Goal: Navigation & Orientation: Find specific page/section

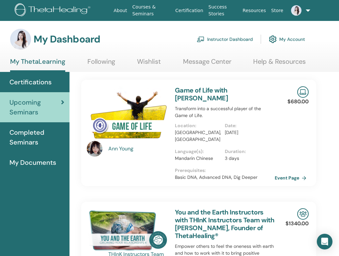
scroll to position [1, 28]
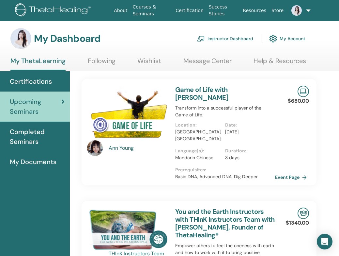
click at [305, 10] on link at bounding box center [297, 10] width 23 height 21
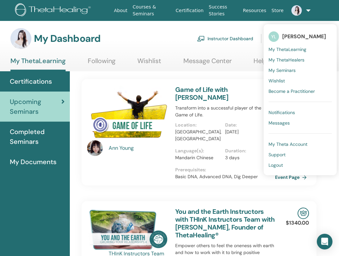
click at [305, 9] on link at bounding box center [297, 10] width 23 height 21
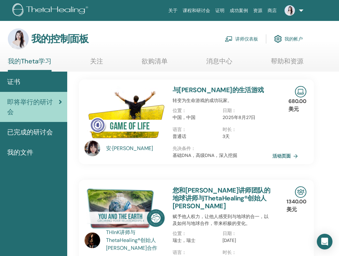
scroll to position [1, 31]
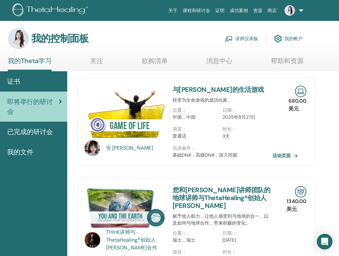
click at [26, 128] on span "已完成的研讨会" at bounding box center [30, 132] width 46 height 10
click at [25, 103] on span "即将举行的研讨会" at bounding box center [33, 107] width 52 height 20
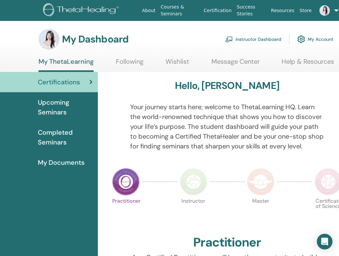
click at [242, 39] on link "Instructor Dashboard" at bounding box center [253, 39] width 56 height 14
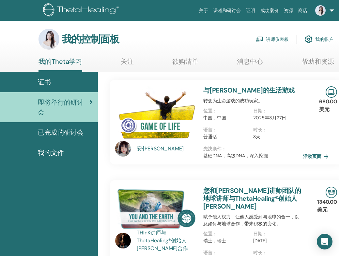
click at [51, 109] on span "即将举行的研讨会" at bounding box center [64, 107] width 52 height 20
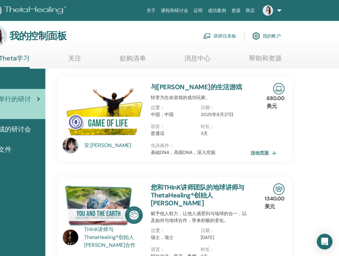
scroll to position [3, 53]
click at [72, 57] on link "关注" at bounding box center [74, 60] width 13 height 13
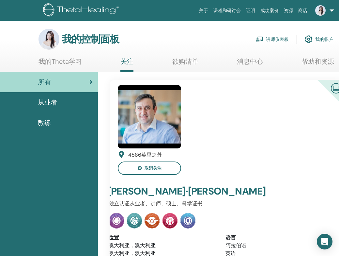
click at [59, 60] on link "我的Theta学习" at bounding box center [60, 63] width 43 height 13
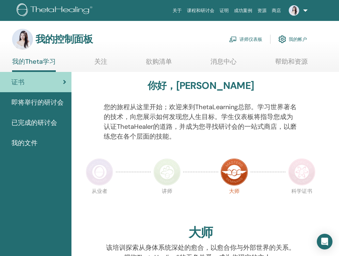
scroll to position [0, 27]
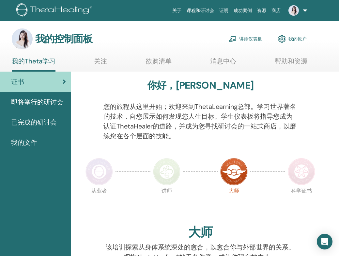
click at [50, 100] on span "即将举行的研讨会" at bounding box center [37, 102] width 52 height 10
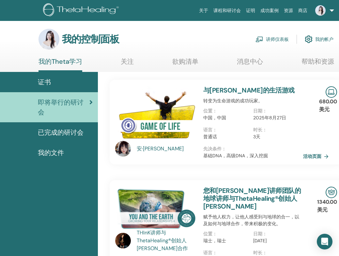
click at [223, 11] on link "课程和研讨会" at bounding box center [227, 11] width 33 height 12
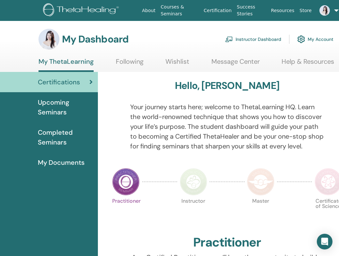
click at [249, 39] on link "Instructor Dashboard" at bounding box center [253, 39] width 56 height 14
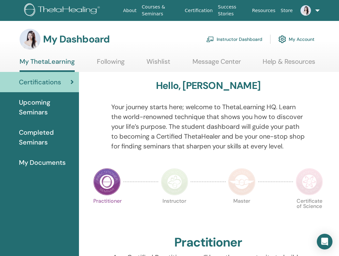
scroll to position [1, 18]
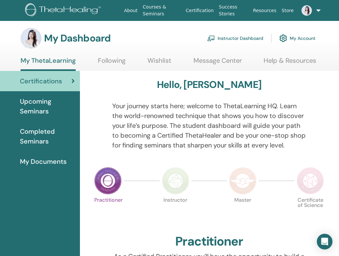
click at [316, 10] on link at bounding box center [307, 10] width 23 height 21
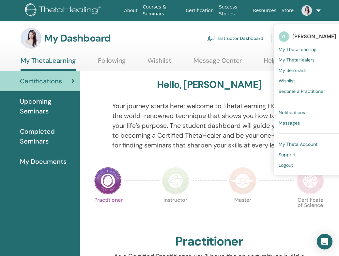
click at [294, 71] on span "My Seminars" at bounding box center [292, 70] width 27 height 6
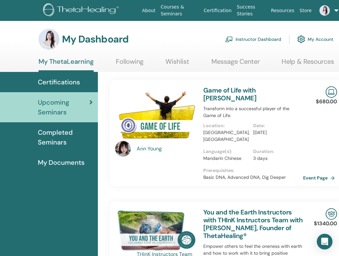
click at [218, 10] on link "Certification" at bounding box center [217, 11] width 33 height 12
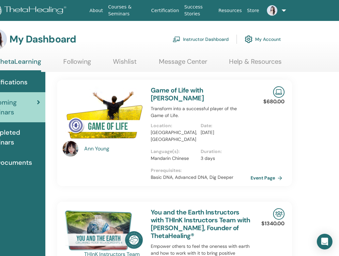
scroll to position [0, 53]
click at [278, 9] on link at bounding box center [273, 10] width 23 height 21
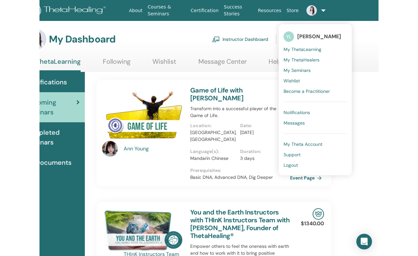
scroll to position [0, 0]
